Goal: Obtain resource: Download file/media

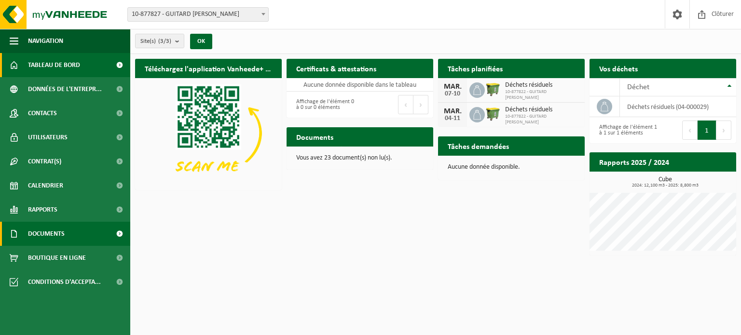
click at [70, 239] on link "Documents" at bounding box center [65, 234] width 130 height 24
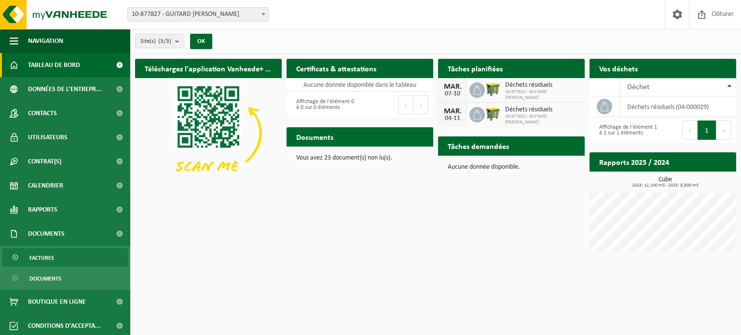
click at [44, 261] on span "Factures" at bounding box center [41, 258] width 25 height 18
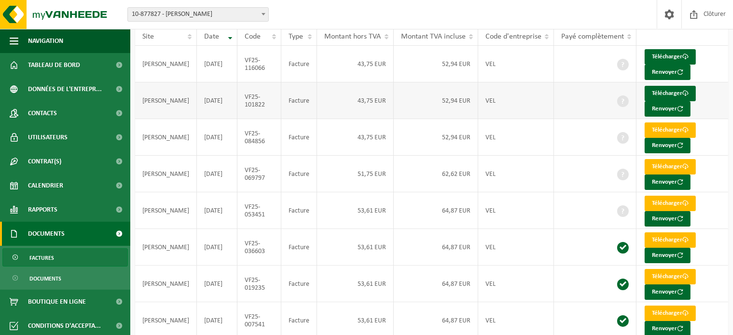
scroll to position [97, 0]
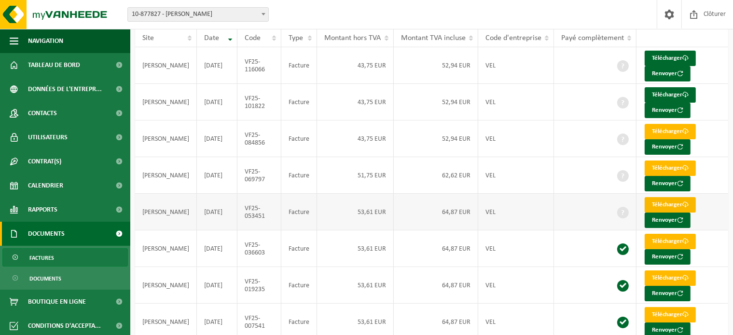
click at [665, 201] on link "Télécharger" at bounding box center [670, 204] width 51 height 15
click at [661, 163] on link "Télécharger" at bounding box center [670, 168] width 51 height 15
click at [668, 127] on link "Télécharger" at bounding box center [670, 131] width 51 height 15
click at [670, 94] on link "Télécharger" at bounding box center [670, 94] width 51 height 15
click at [681, 54] on link "Télécharger" at bounding box center [670, 58] width 51 height 15
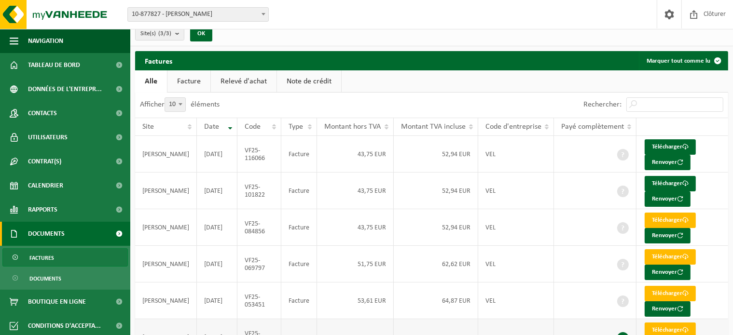
scroll to position [0, 0]
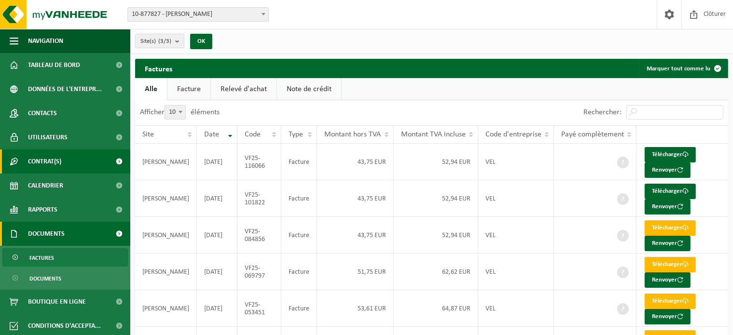
click at [43, 153] on span "Contrat(s)" at bounding box center [44, 162] width 33 height 24
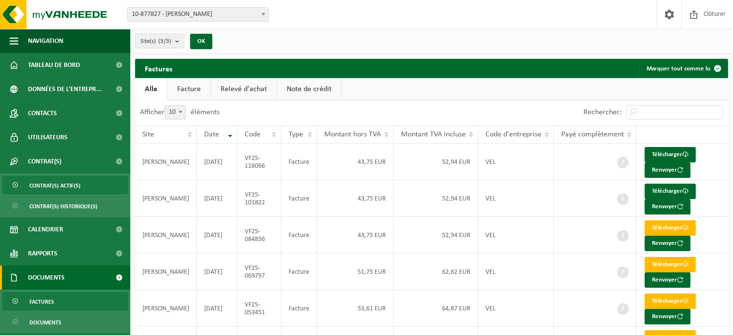
click at [55, 183] on span "Contrat(s) actif(s)" at bounding box center [54, 186] width 51 height 18
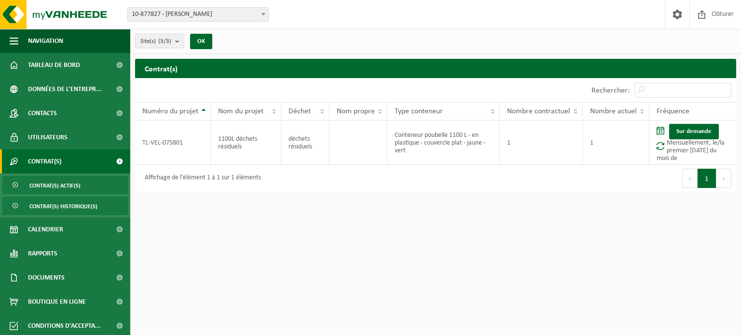
click at [60, 207] on span "Contrat(s) historique(s)" at bounding box center [63, 206] width 68 height 18
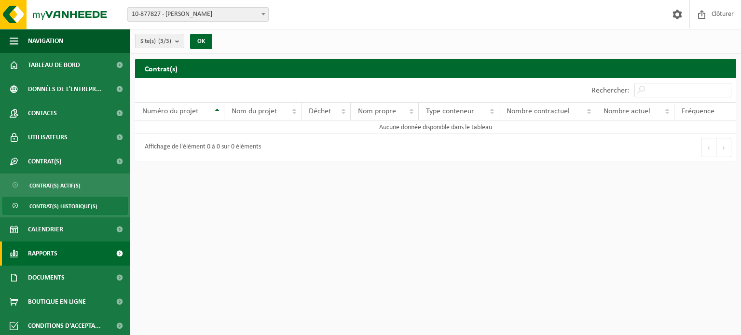
click at [47, 255] on span "Rapports" at bounding box center [42, 254] width 29 height 24
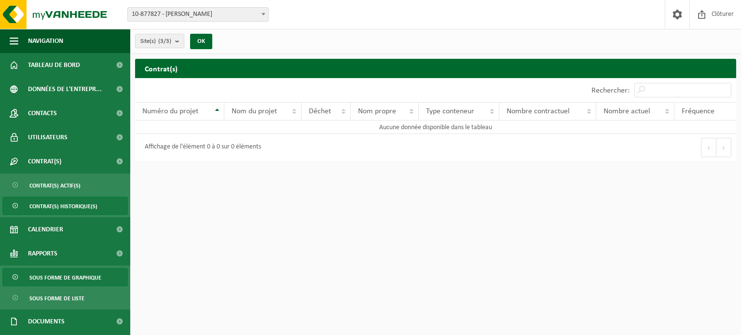
click at [71, 281] on span "Sous forme de graphique" at bounding box center [65, 278] width 72 height 18
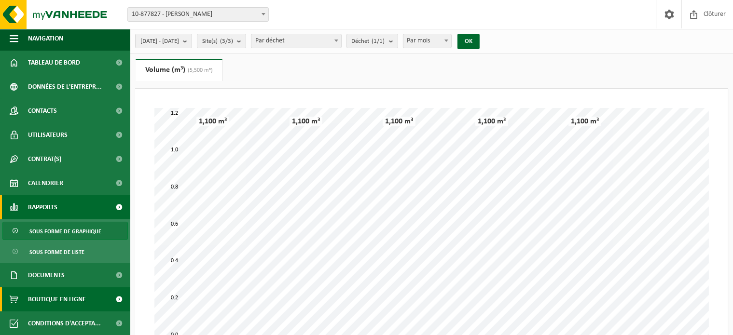
click at [60, 292] on span "Boutique en ligne" at bounding box center [57, 300] width 58 height 24
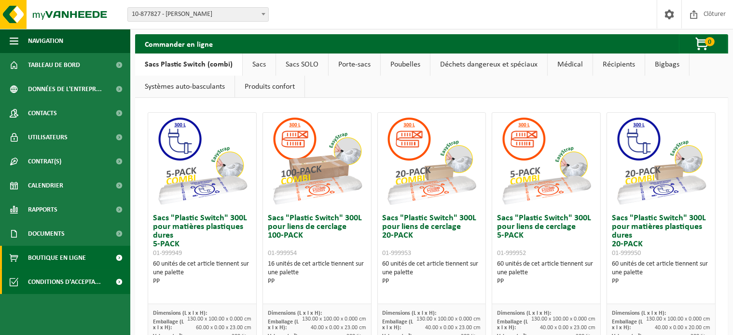
click at [70, 281] on span "Conditions d'accepta..." at bounding box center [64, 282] width 73 height 24
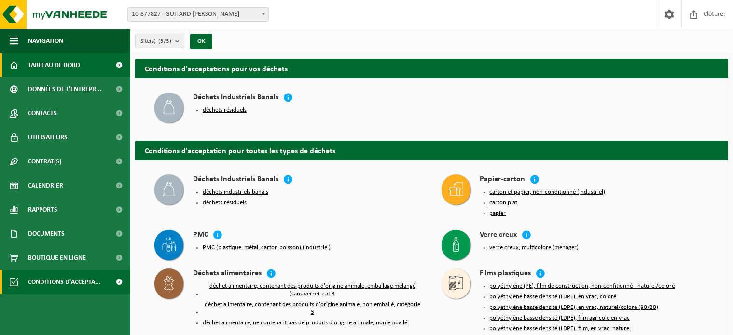
click at [55, 63] on span "Tableau de bord" at bounding box center [54, 65] width 52 height 24
